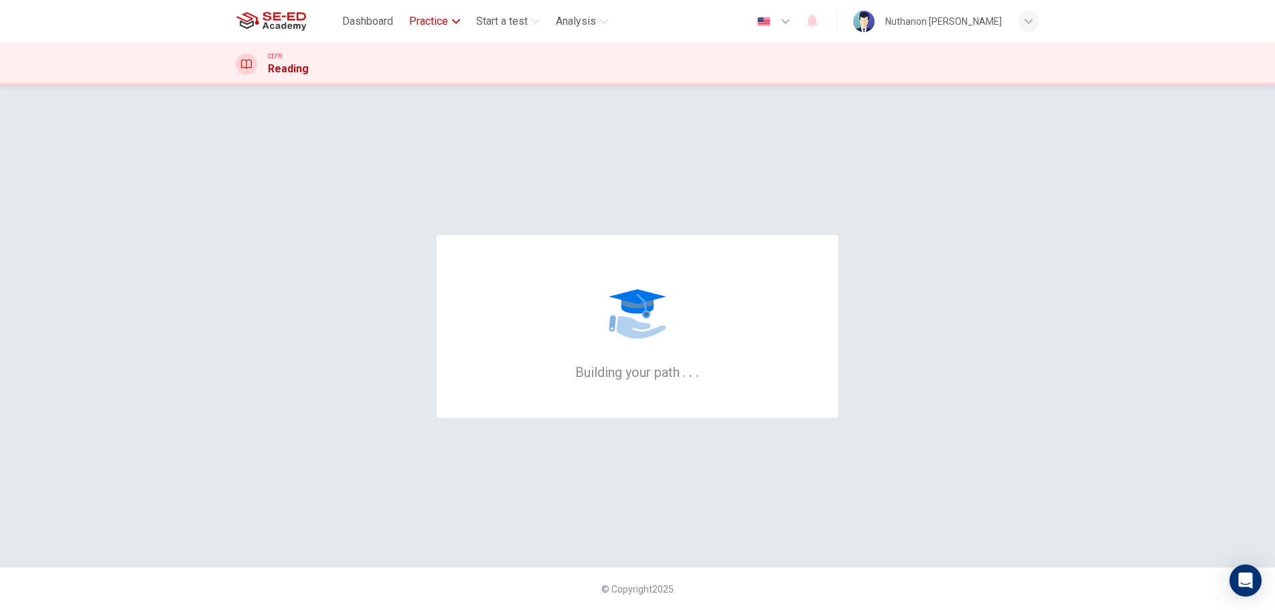
click at [430, 23] on span "Practice" at bounding box center [428, 21] width 39 height 16
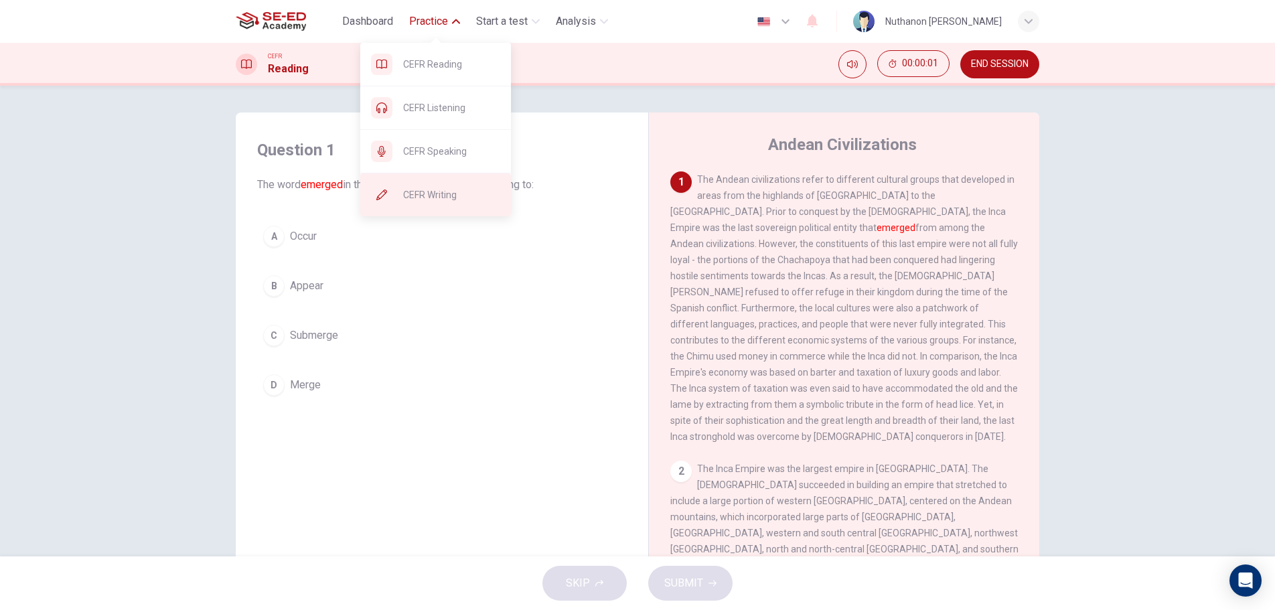
click at [447, 191] on span "CEFR Writing" at bounding box center [451, 195] width 97 height 16
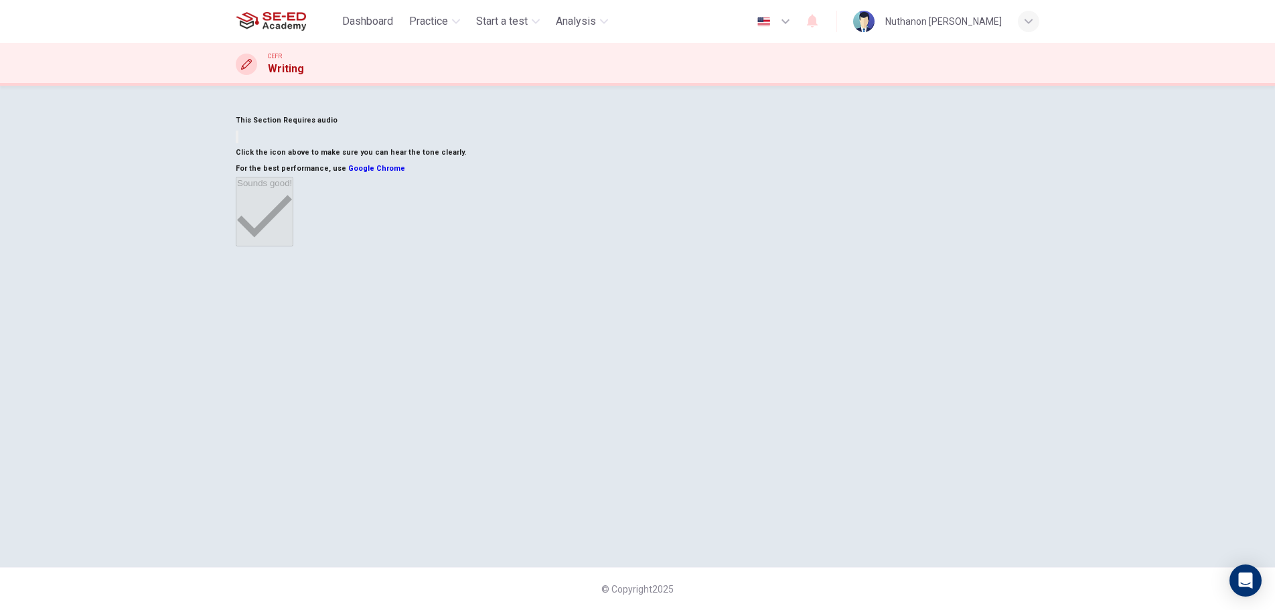
click at [238, 143] on button "button" at bounding box center [237, 137] width 3 height 13
drag, startPoint x: 669, startPoint y: 500, endPoint x: 668, endPoint y: 481, distance: 19.5
click at [668, 248] on div "This Section Requires audio Click the icon above to make sure you can hear the …" at bounding box center [638, 180] width 804 height 135
click at [292, 243] on icon "button" at bounding box center [264, 215] width 55 height 55
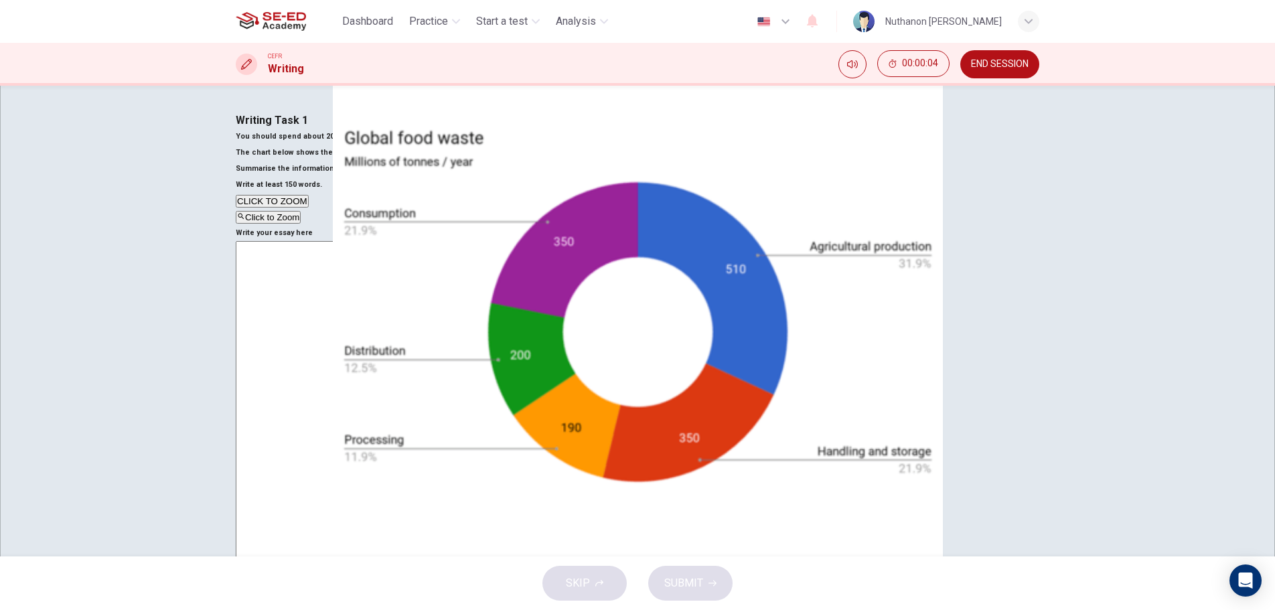
click at [457, 225] on div "Click to Zoom" at bounding box center [638, 217] width 804 height 16
click at [11, 610] on div at bounding box center [637, 610] width 1275 height 0
drag, startPoint x: 468, startPoint y: 280, endPoint x: 263, endPoint y: 220, distance: 213.0
click at [267, 193] on div "You should spend about 20 minutes on this task. The chart below shows the level…" at bounding box center [638, 161] width 804 height 64
drag, startPoint x: 304, startPoint y: 206, endPoint x: 410, endPoint y: 209, distance: 105.9
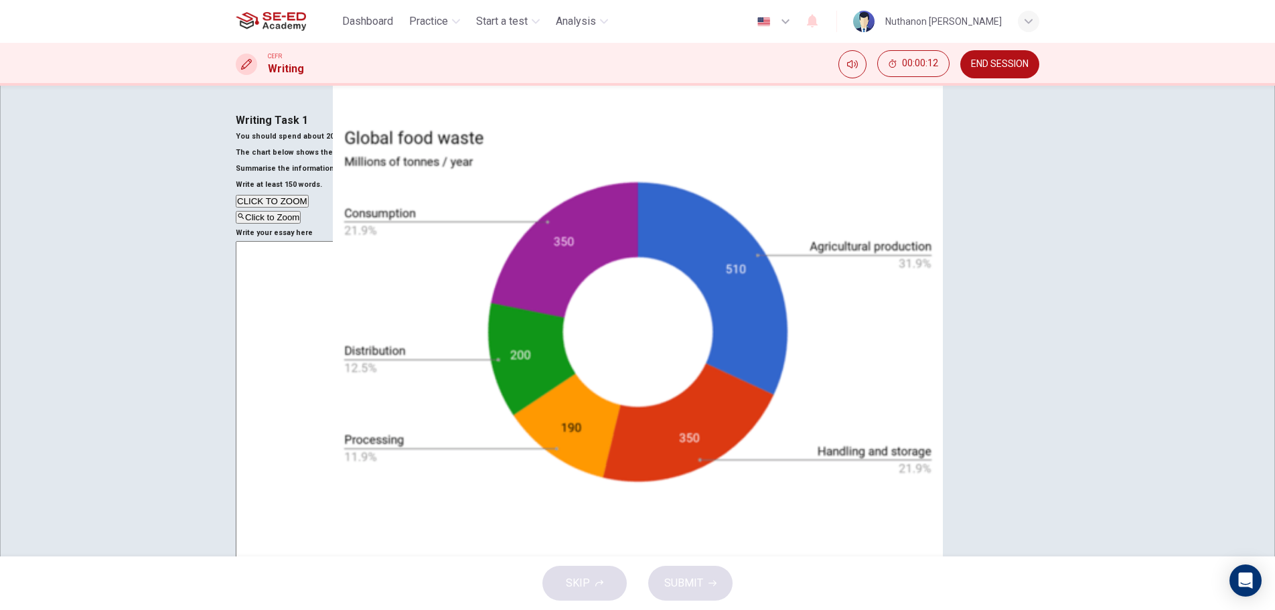
click at [407, 161] on h6 "The chart below shows the levels of food waste around the world, in millions of…" at bounding box center [638, 153] width 804 height 16
drag, startPoint x: 415, startPoint y: 209, endPoint x: 438, endPoint y: 210, distance: 23.5
click at [418, 161] on h6 "The chart below shows the levels of food waste around the world, in millions of…" at bounding box center [638, 153] width 804 height 16
drag, startPoint x: 438, startPoint y: 210, endPoint x: 447, endPoint y: 212, distance: 8.9
click at [441, 161] on h6 "The chart below shows the levels of food waste around the world, in millions of…" at bounding box center [638, 153] width 804 height 16
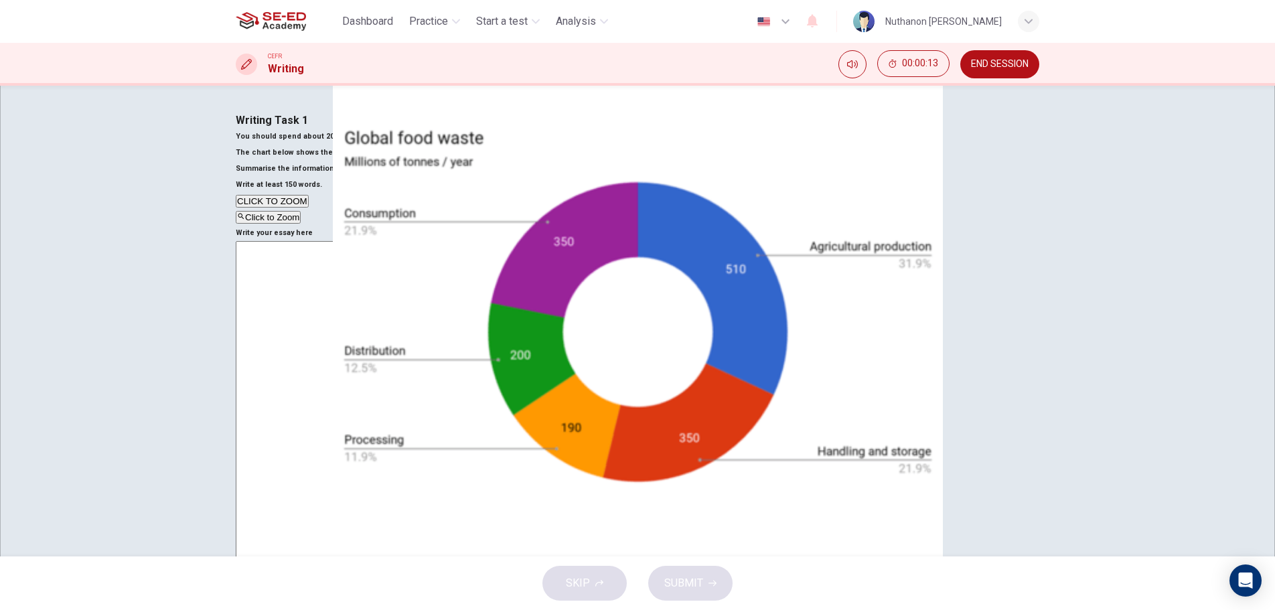
click at [483, 161] on h6 "The chart below shows the levels of food waste around the world, in millions of…" at bounding box center [638, 153] width 804 height 16
click at [851, 60] on icon "Mute" at bounding box center [852, 64] width 11 height 11
click at [858, 62] on icon "Unmute" at bounding box center [866, 68] width 16 height 12
click at [489, 161] on h6 "The chart below shows the levels of food waste around the world, in millions of…" at bounding box center [638, 153] width 804 height 16
click at [345, 263] on textarea at bounding box center [290, 439] width 109 height 396
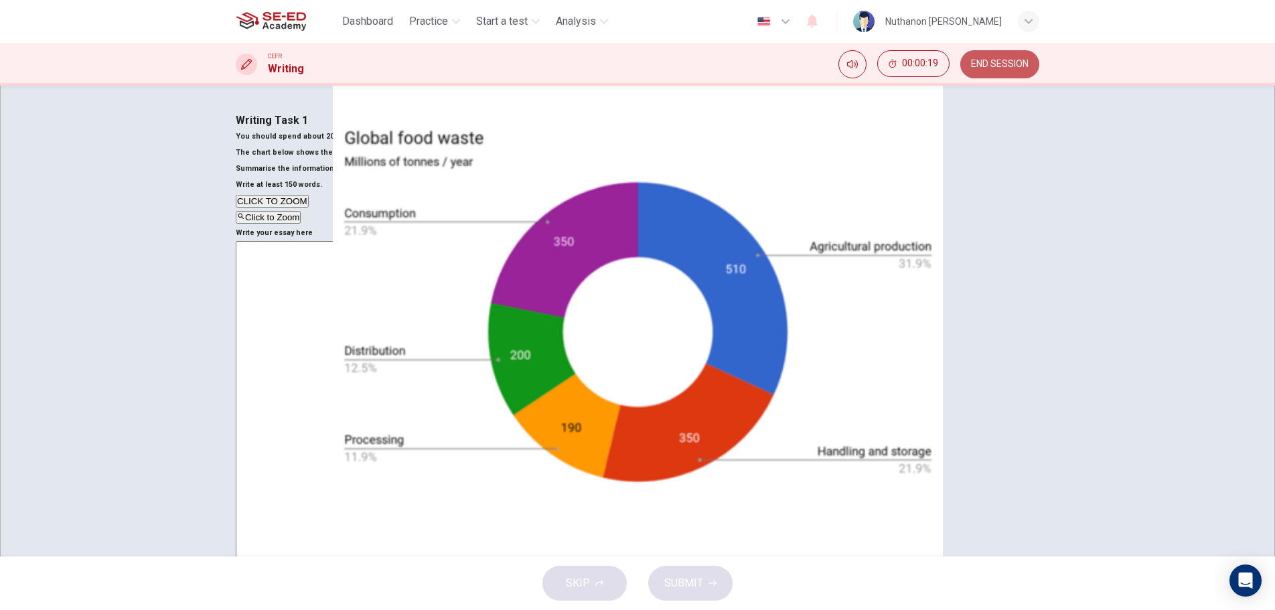
click at [1012, 62] on span "END SESSION" at bounding box center [1000, 64] width 58 height 11
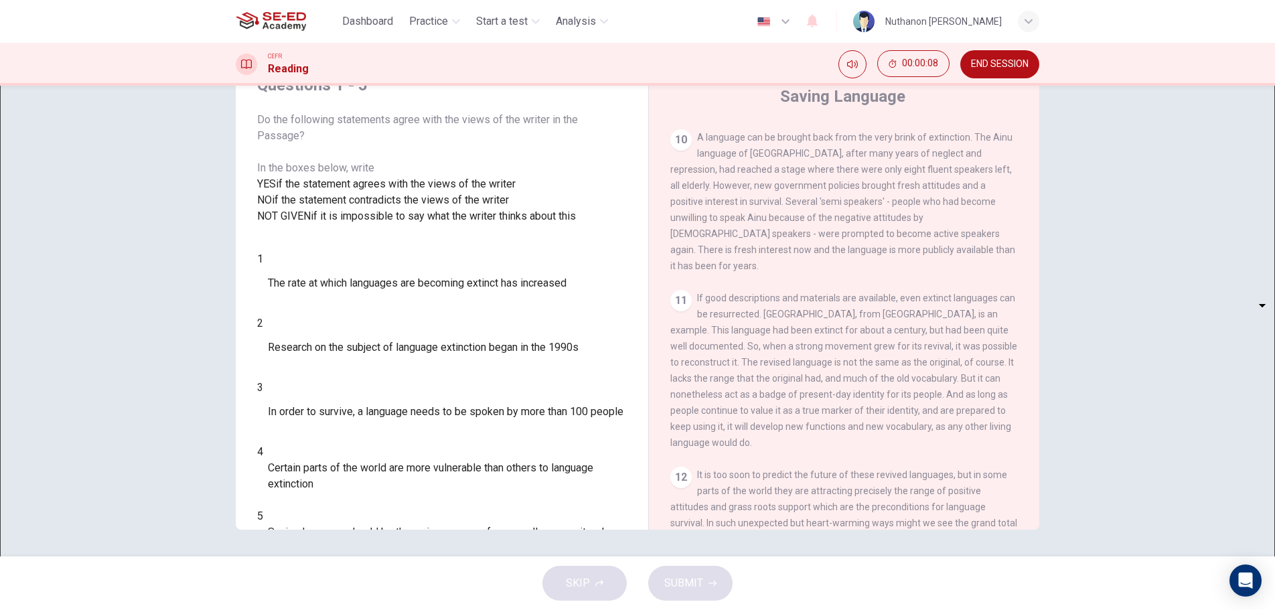
scroll to position [1492, 0]
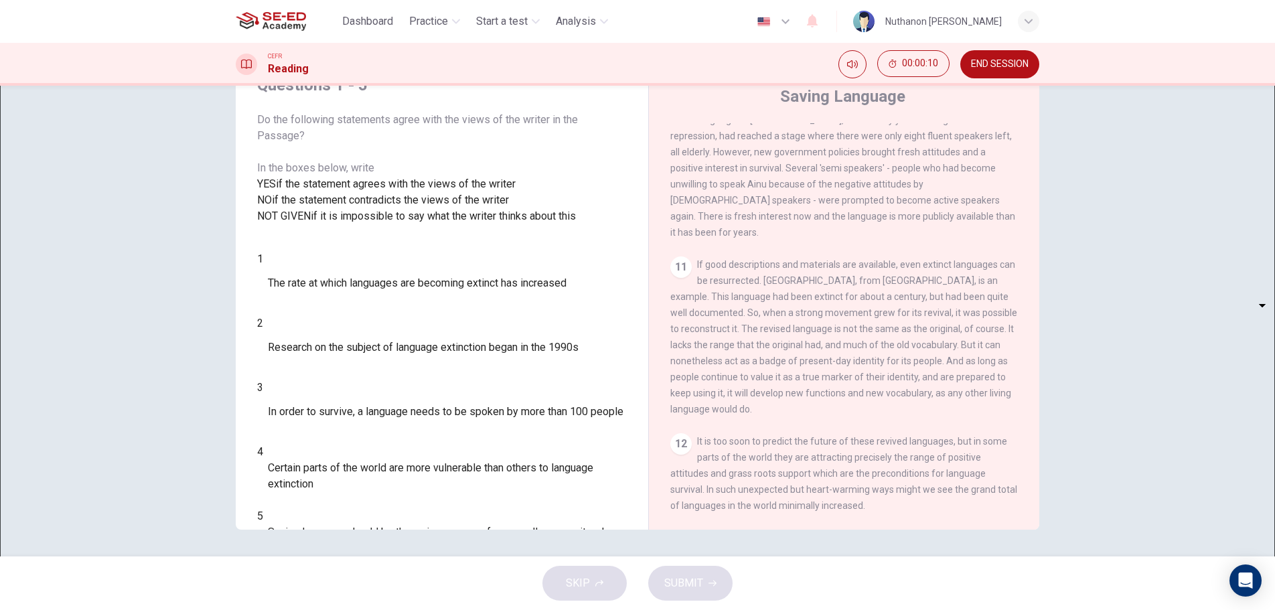
click at [346, 342] on body "This site uses cookies, as explained in our Privacy Policy . If you agree to th…" at bounding box center [637, 305] width 1275 height 610
click at [350, 610] on li "YES" at bounding box center [637, 618] width 1275 height 16
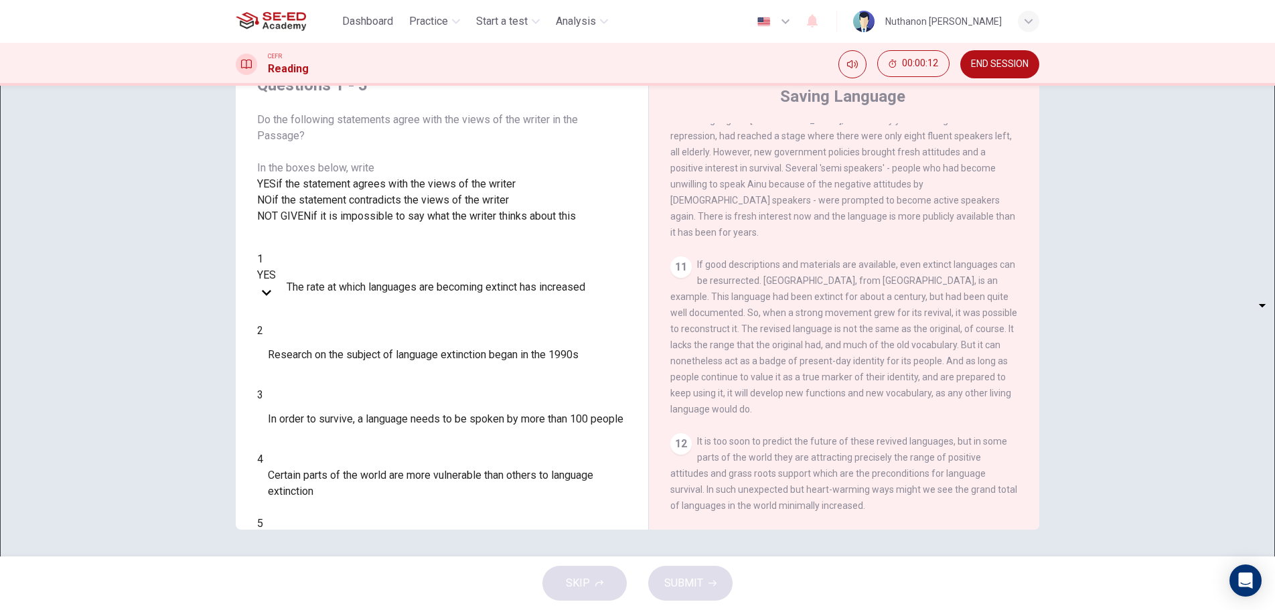
click at [345, 347] on body "This site uses cookies, as explained in our Privacy Policy . If you agree to th…" at bounding box center [637, 305] width 1275 height 610
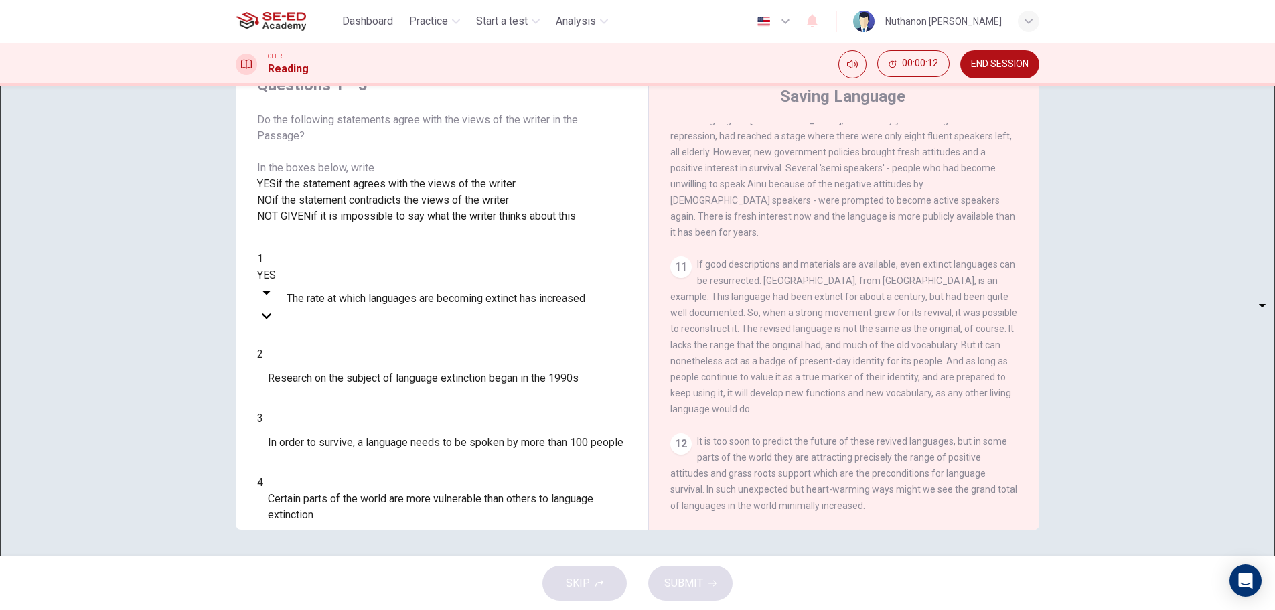
click at [351, 610] on div at bounding box center [637, 610] width 1275 height 0
click at [350, 352] on body "This site uses cookies, as explained in our Privacy Policy . If you agree to th…" at bounding box center [637, 305] width 1275 height 610
type input "NO"
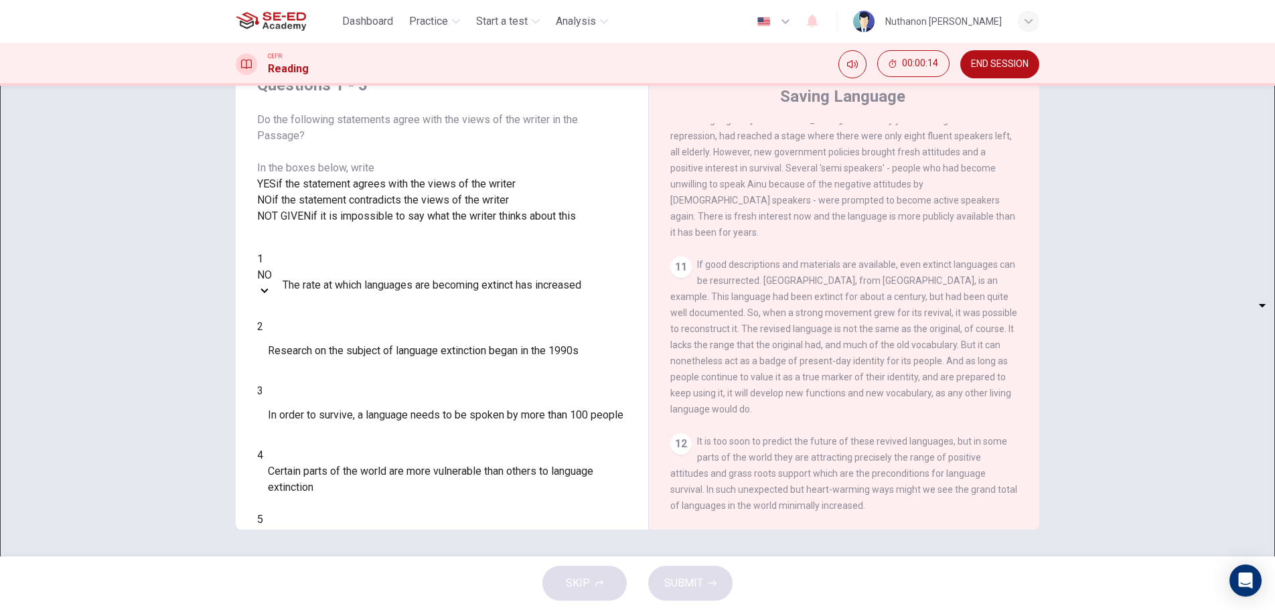
click at [338, 344] on body "This site uses cookies, as explained in our Privacy Policy . If you agree to th…" at bounding box center [637, 305] width 1275 height 610
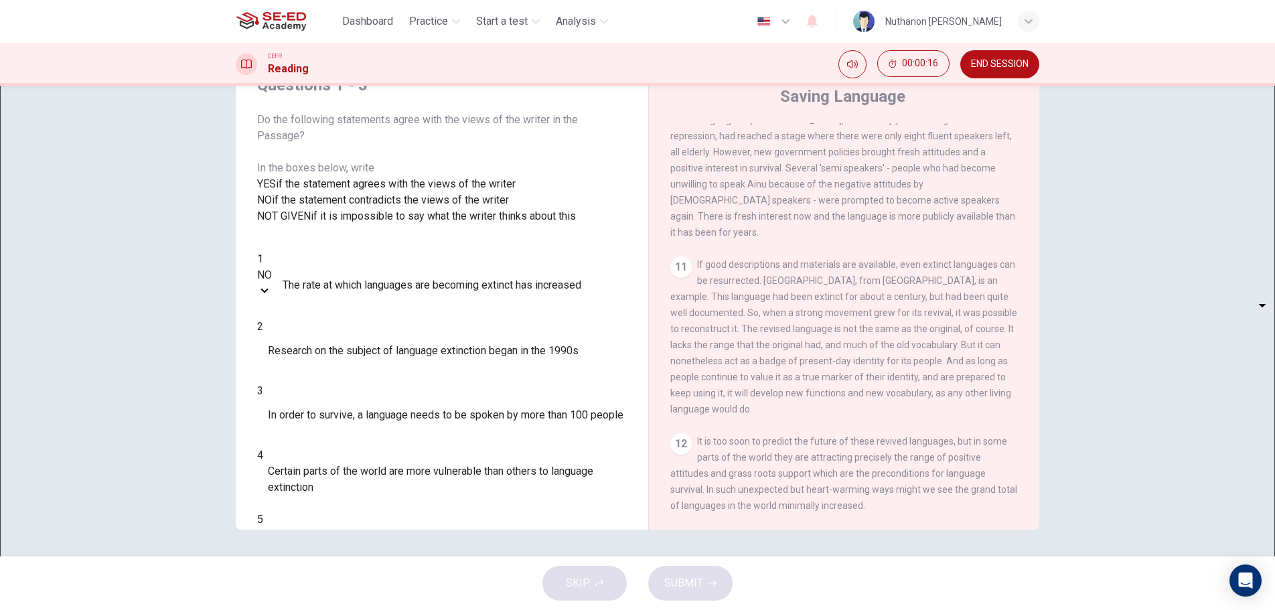
click at [348, 388] on body "This site uses cookies, as explained in our Privacy Policy . If you agree to th…" at bounding box center [637, 305] width 1275 height 610
click at [544, 610] on div at bounding box center [637, 610] width 1275 height 0
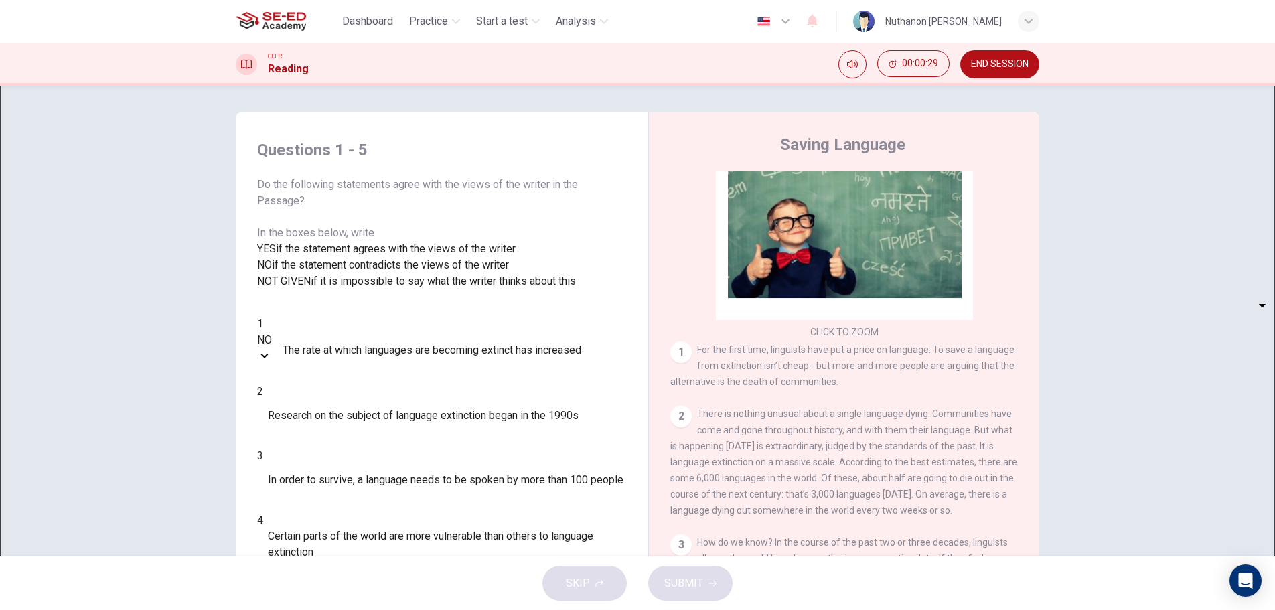
scroll to position [0, 0]
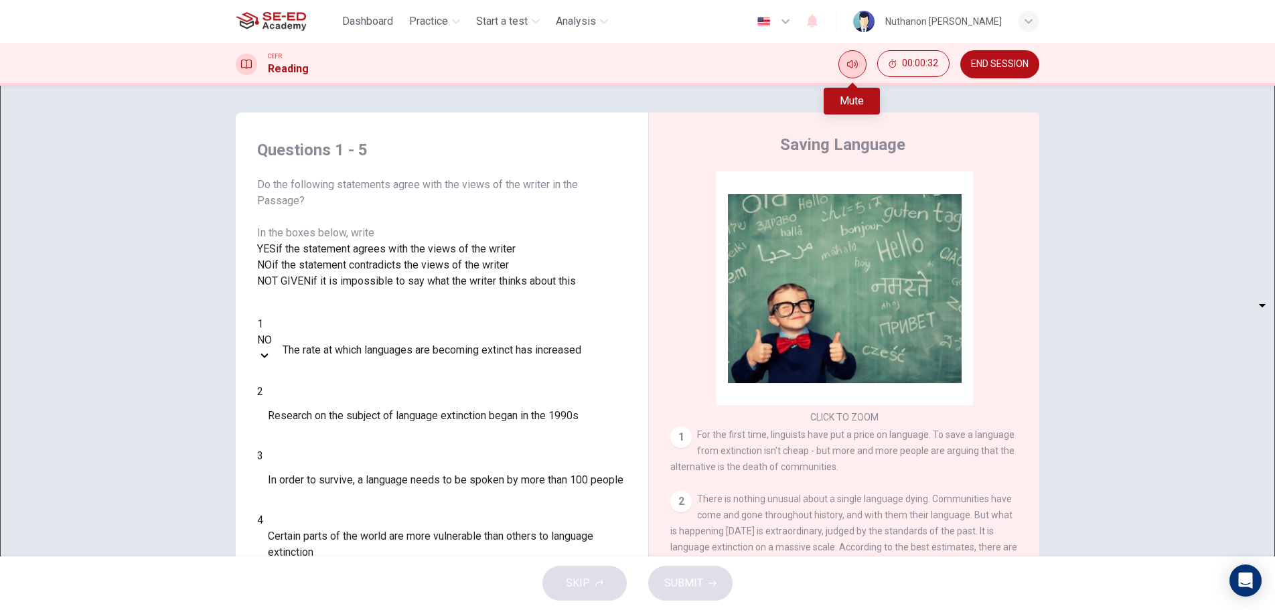
click at [850, 66] on icon "Mute" at bounding box center [852, 64] width 11 height 11
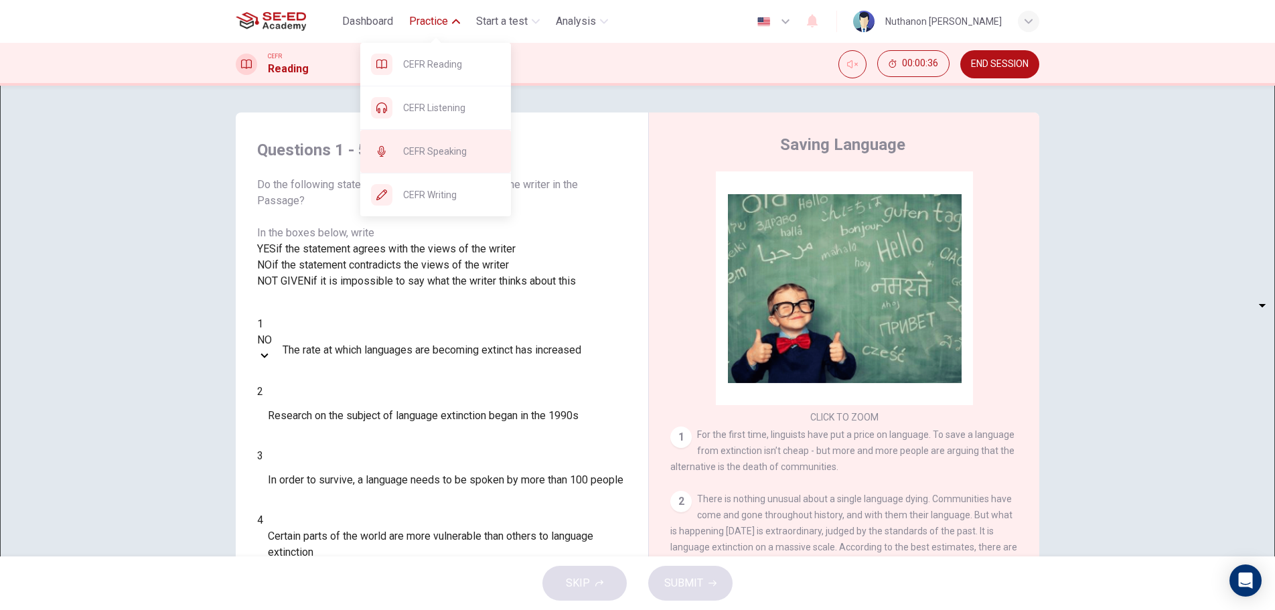
click at [454, 148] on span "CEFR Speaking" at bounding box center [451, 151] width 97 height 16
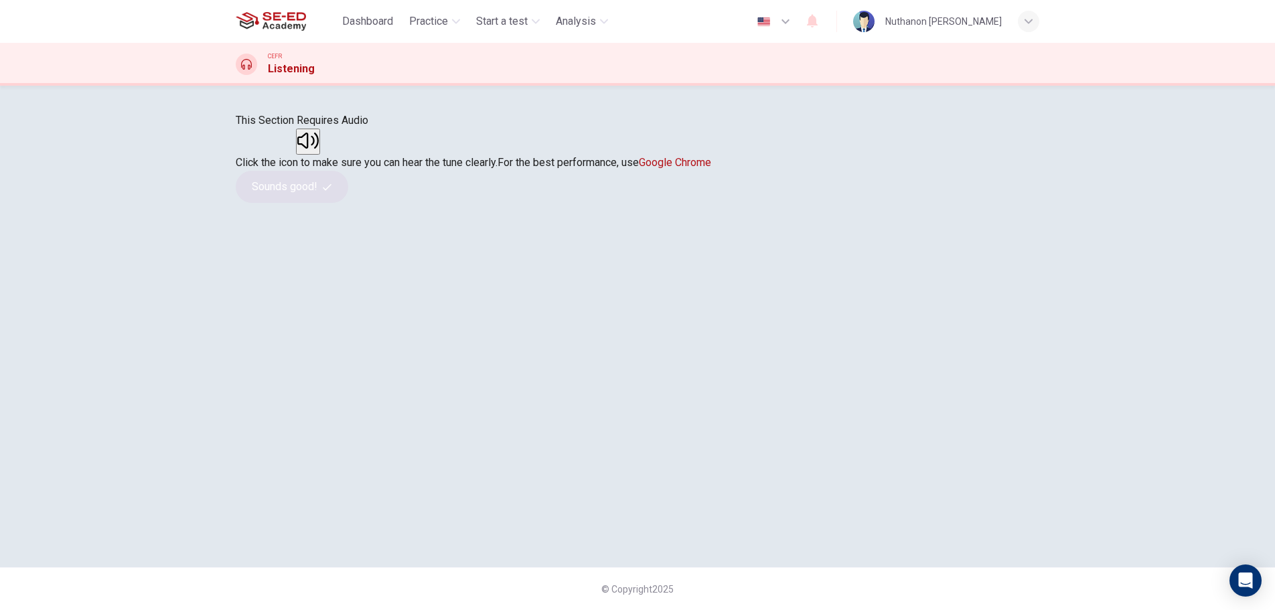
click at [320, 155] on button "button" at bounding box center [308, 142] width 24 height 26
click at [348, 203] on button "Sounds good!" at bounding box center [292, 187] width 113 height 32
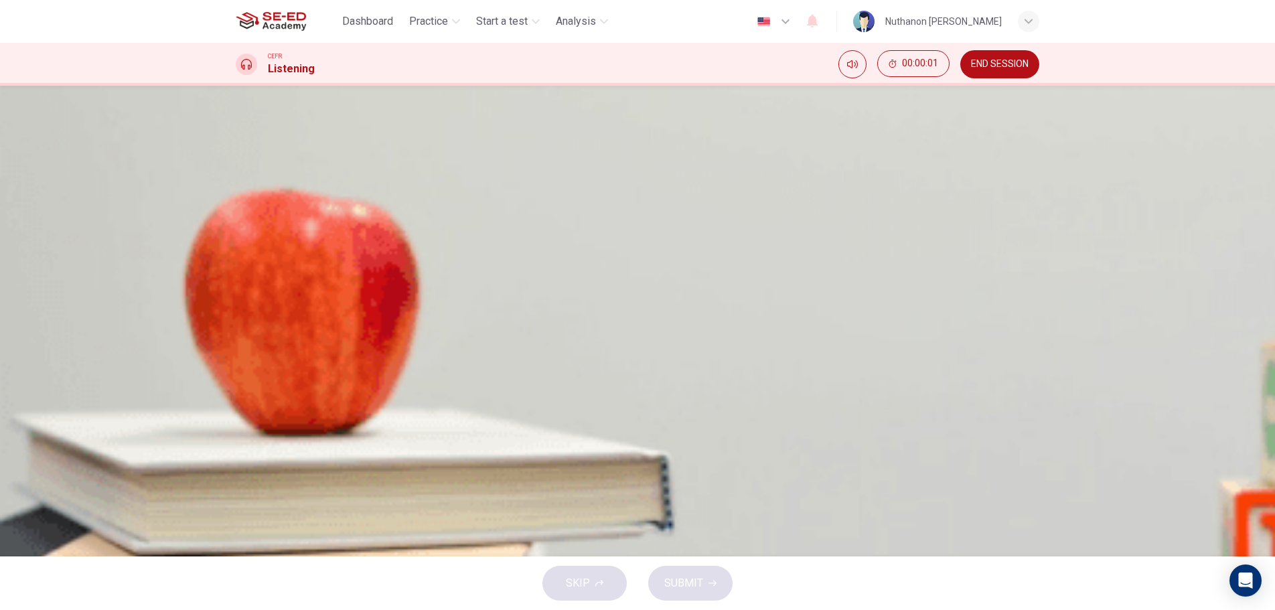
click at [238, 344] on button "button" at bounding box center [237, 350] width 3 height 13
click at [317, 250] on span "very large." at bounding box center [293, 242] width 48 height 16
click at [322, 307] on span "fairly small." at bounding box center [296, 299] width 54 height 16
click at [699, 584] on span "SUBMIT" at bounding box center [684, 583] width 39 height 19
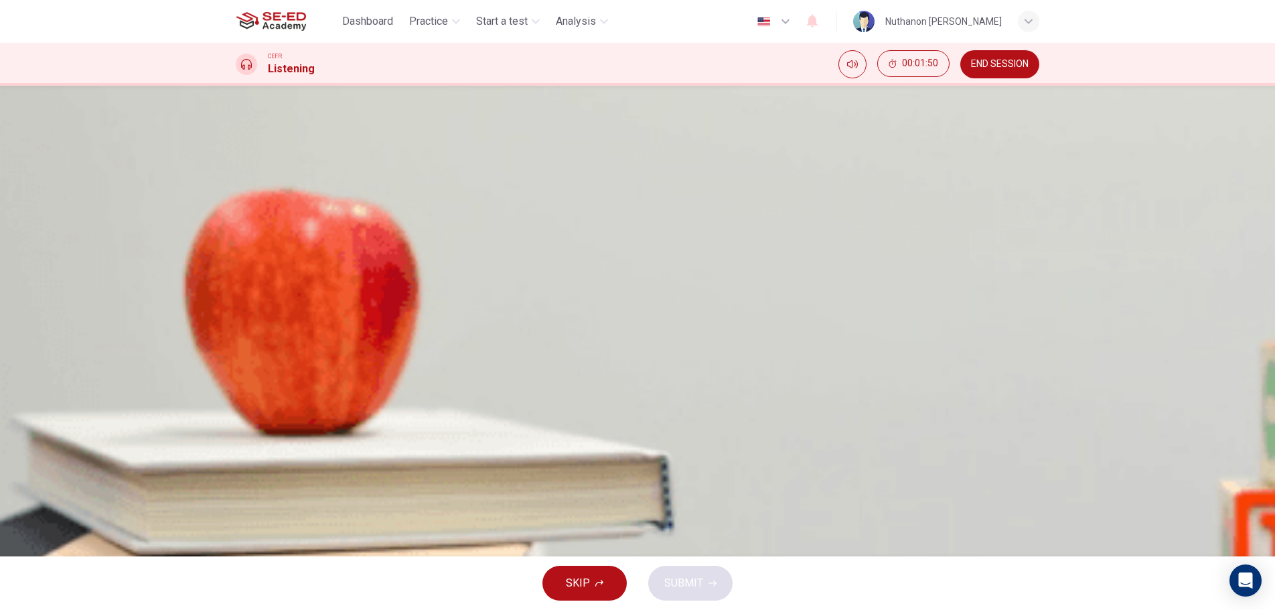
type input "36"
click at [989, 45] on div "CEFR Listening 00:01:51 END SESSION" at bounding box center [637, 64] width 1275 height 43
click at [991, 60] on span "END SESSION" at bounding box center [1000, 64] width 58 height 11
